Goal: Task Accomplishment & Management: Manage account settings

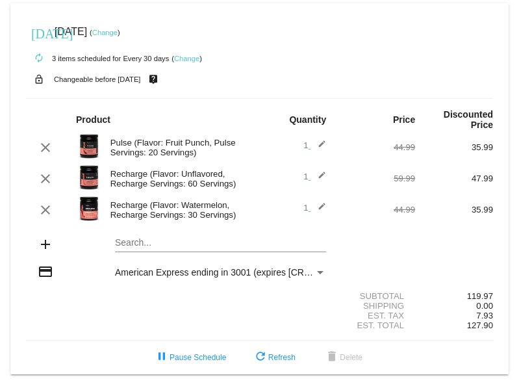
click at [307, 145] on span "1 edit" at bounding box center [315, 145] width 23 height 10
click at [323, 148] on mat-icon "edit" at bounding box center [319, 148] width 16 height 16
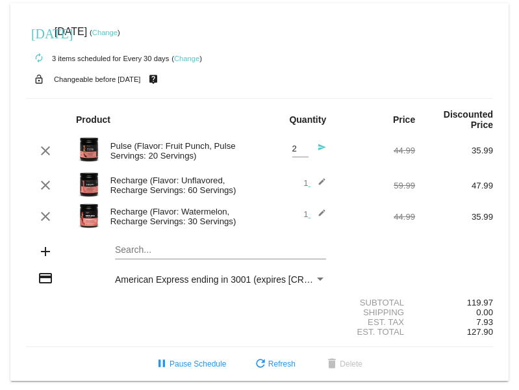
type input "2"
click at [308, 148] on input "2" at bounding box center [301, 149] width 16 height 10
click at [307, 188] on span "1 edit" at bounding box center [315, 183] width 23 height 10
click at [320, 183] on mat-icon "edit" at bounding box center [319, 186] width 16 height 16
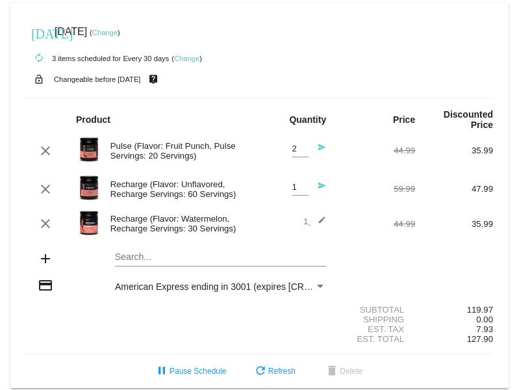
click at [304, 191] on input "1" at bounding box center [301, 188] width 16 height 10
click at [302, 191] on input "1" at bounding box center [301, 188] width 16 height 10
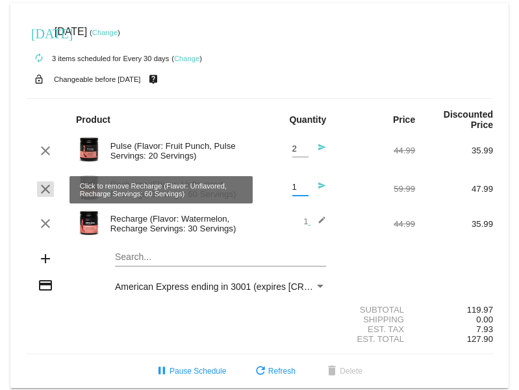
click at [41, 190] on mat-icon "clear" at bounding box center [46, 189] width 16 height 16
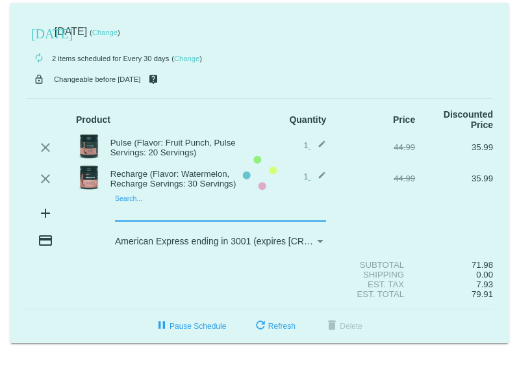
click at [158, 218] on mat-card "[DATE] [DATE] ( Change ) autorenew 2 items scheduled for Every 30 days ( Change…" at bounding box center [259, 173] width 499 height 340
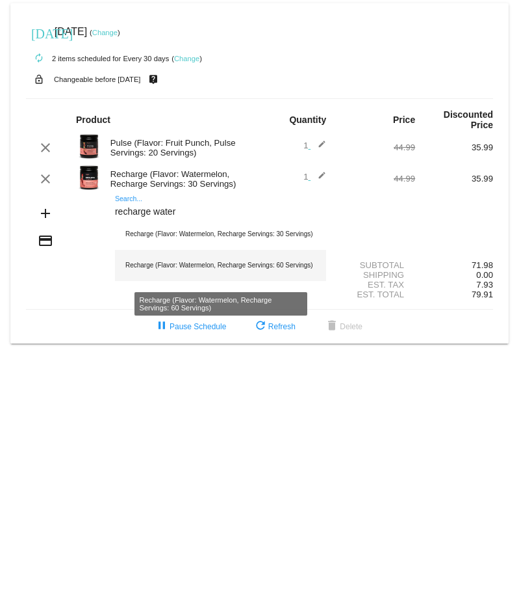
type input "recharge water"
click at [191, 266] on div "Recharge (Flavor: Watermelon, Recharge Servings: 60 Servings)" at bounding box center [220, 265] width 211 height 31
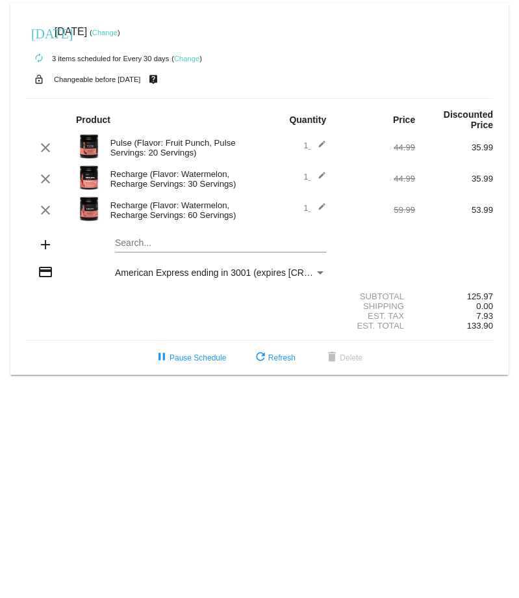
click at [322, 144] on mat-icon "edit" at bounding box center [319, 148] width 16 height 16
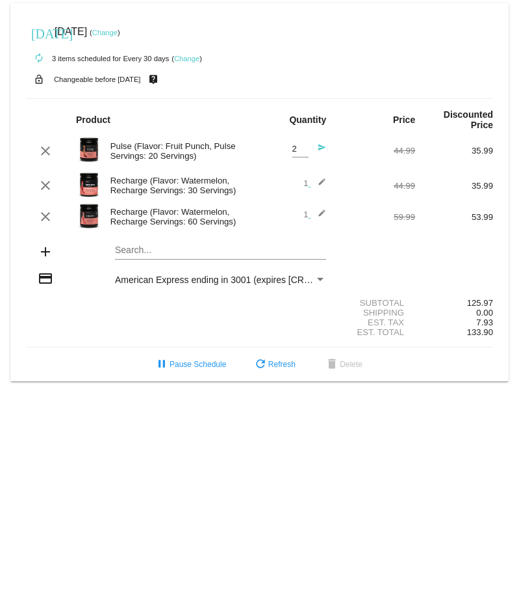
type input "2"
click at [303, 146] on input "2" at bounding box center [301, 149] width 16 height 10
click at [323, 151] on mat-icon "send" at bounding box center [319, 151] width 16 height 16
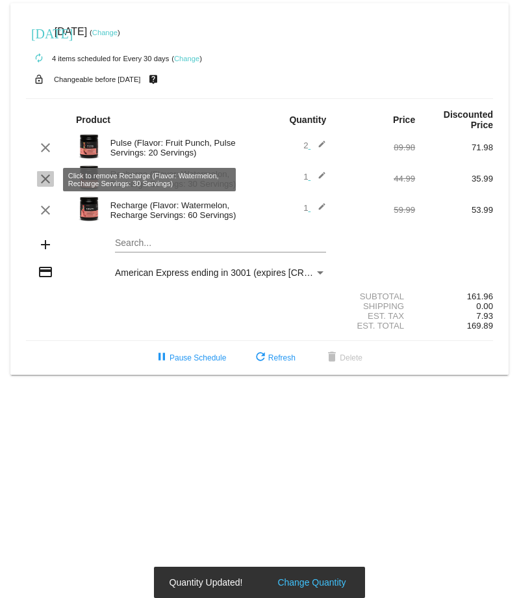
click at [46, 179] on mat-icon "clear" at bounding box center [46, 179] width 16 height 16
